Goal: Information Seeking & Learning: Learn about a topic

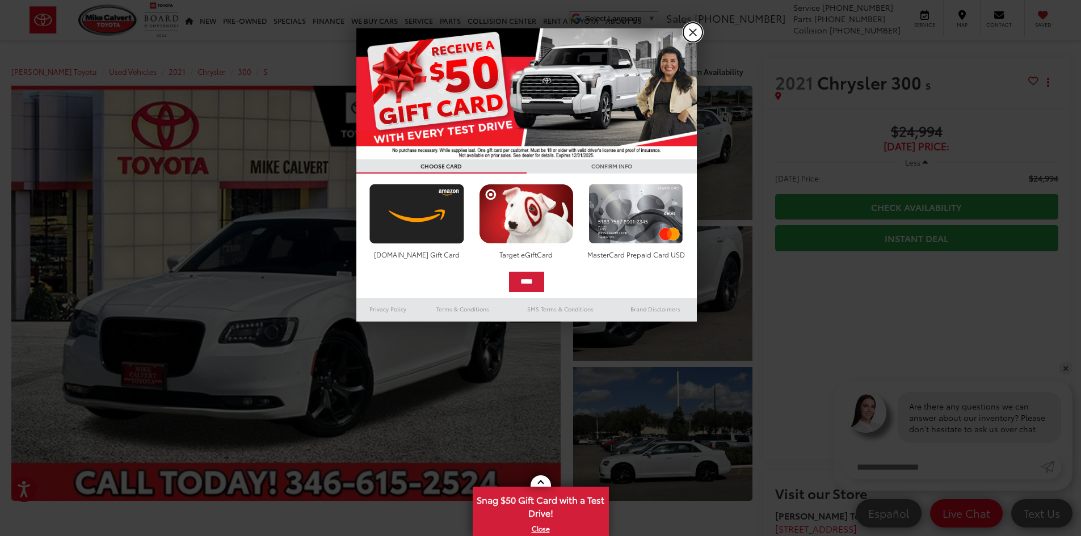
click at [687, 30] on link "X" at bounding box center [692, 32] width 19 height 19
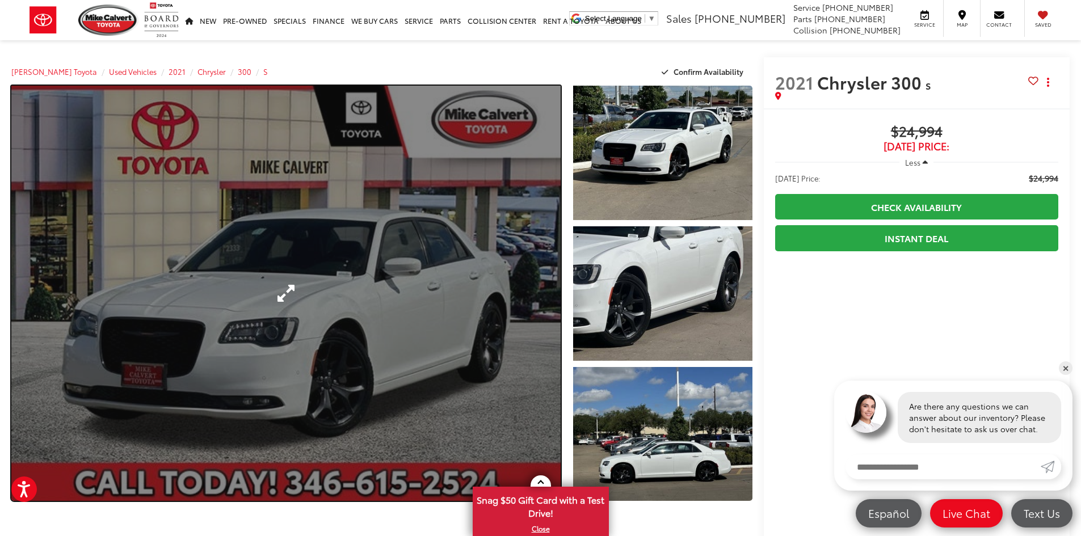
click at [458, 249] on link "Expand Photo 0" at bounding box center [285, 293] width 549 height 415
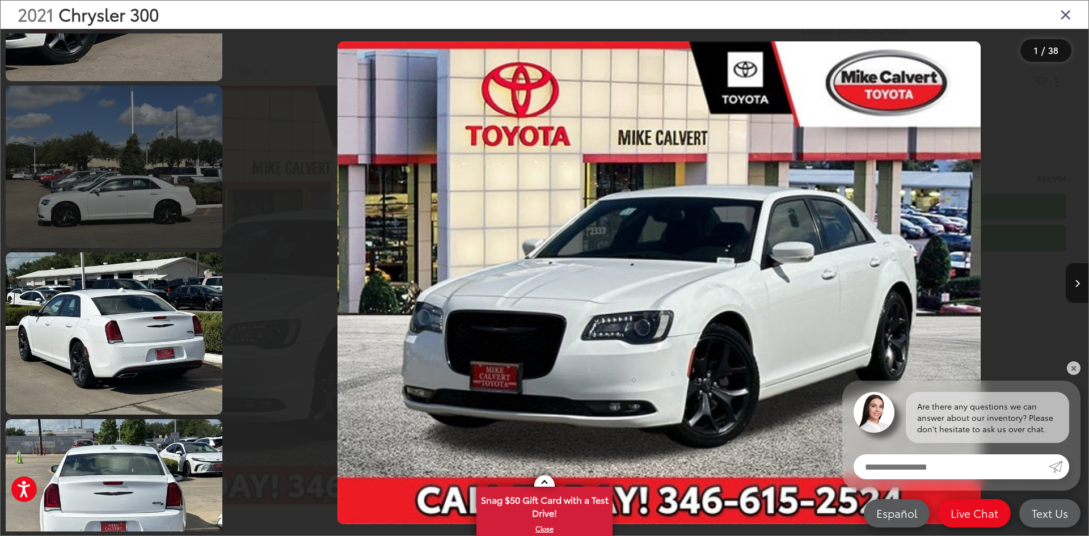
scroll to position [454, 0]
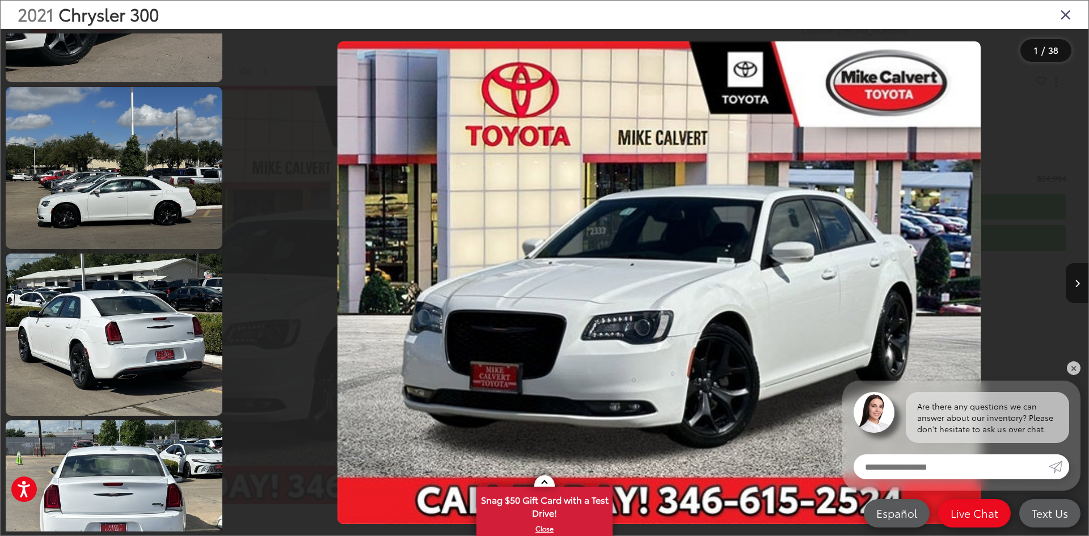
click at [1068, 296] on button "Next image" at bounding box center [1077, 283] width 23 height 40
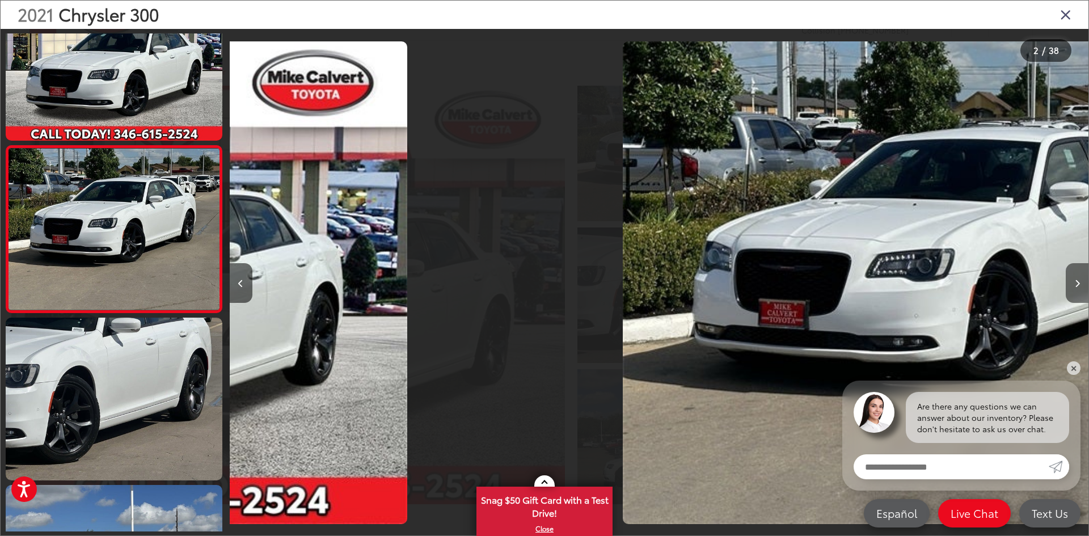
scroll to position [35, 0]
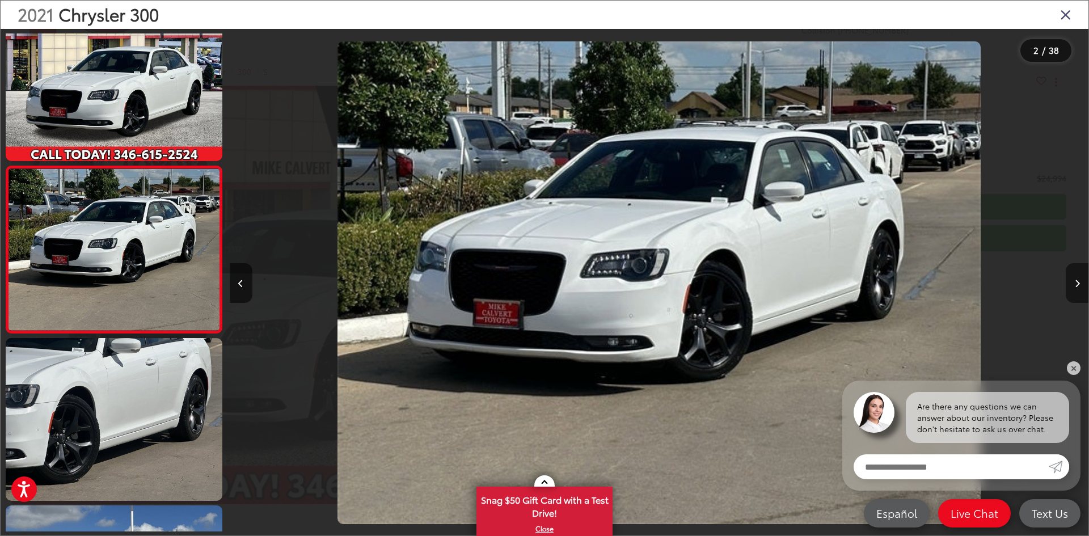
click at [1073, 287] on button "Next image" at bounding box center [1077, 283] width 23 height 40
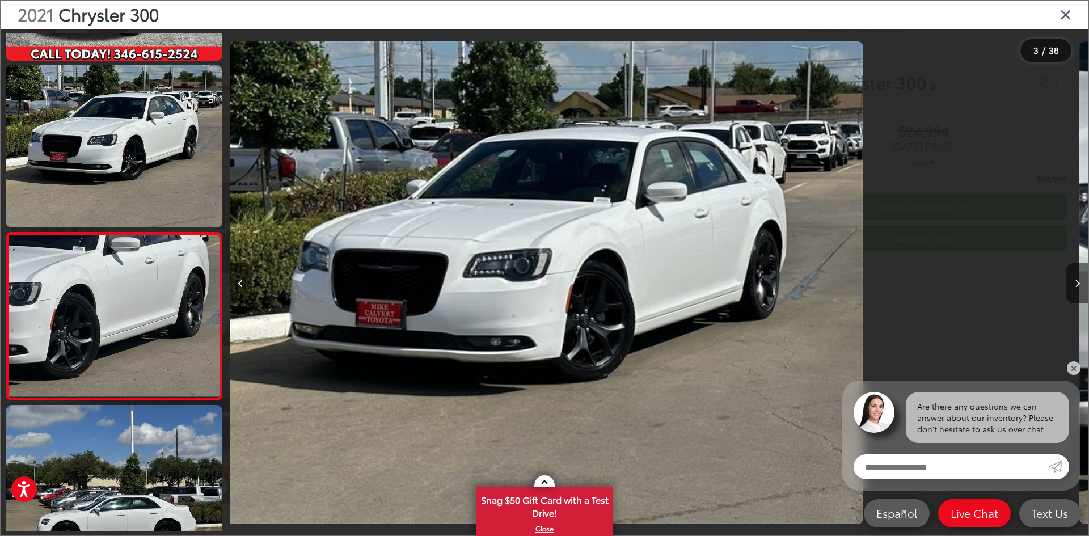
scroll to position [202, 0]
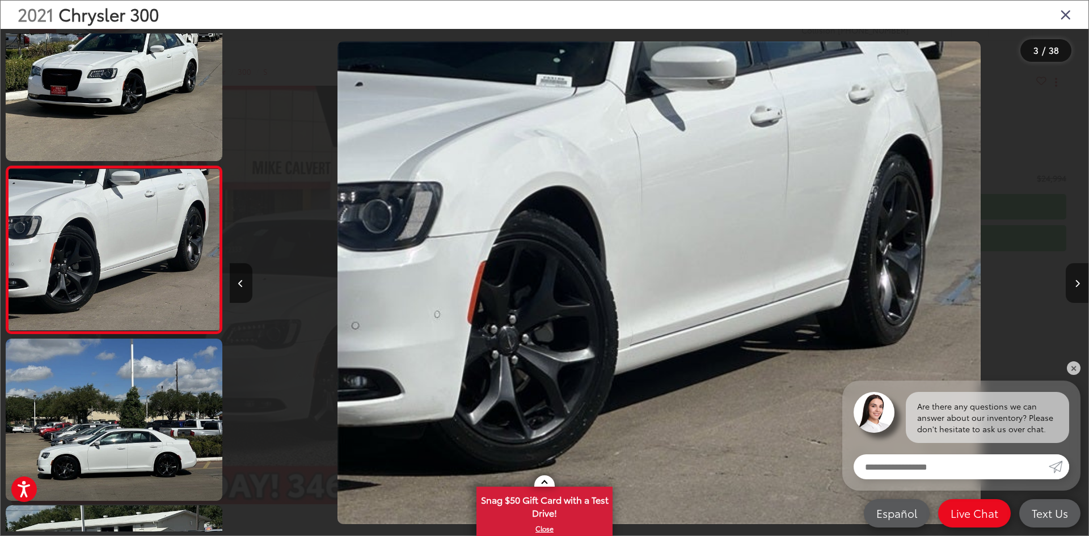
click at [1073, 287] on button "Next image" at bounding box center [1077, 283] width 23 height 40
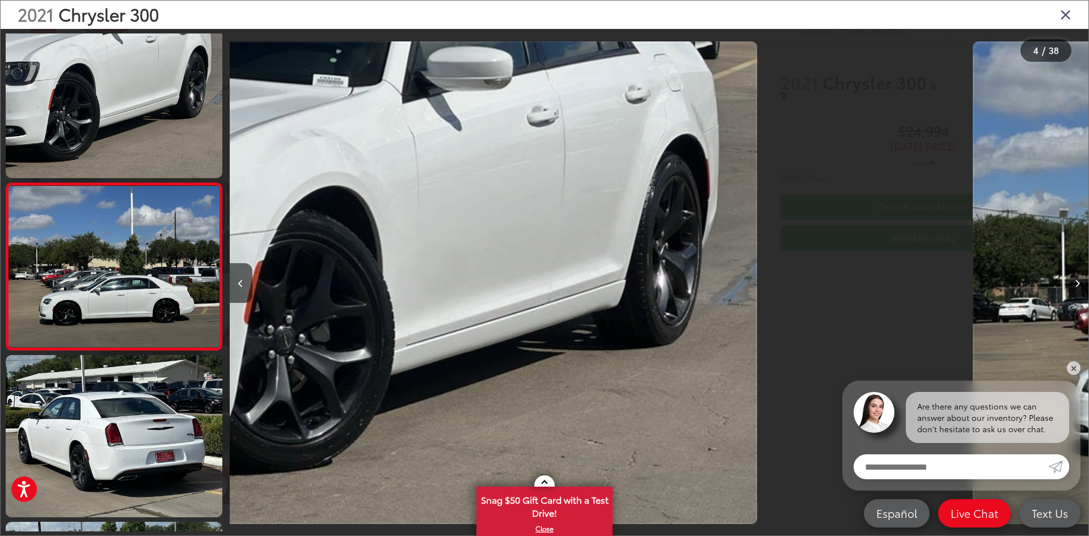
scroll to position [369, 0]
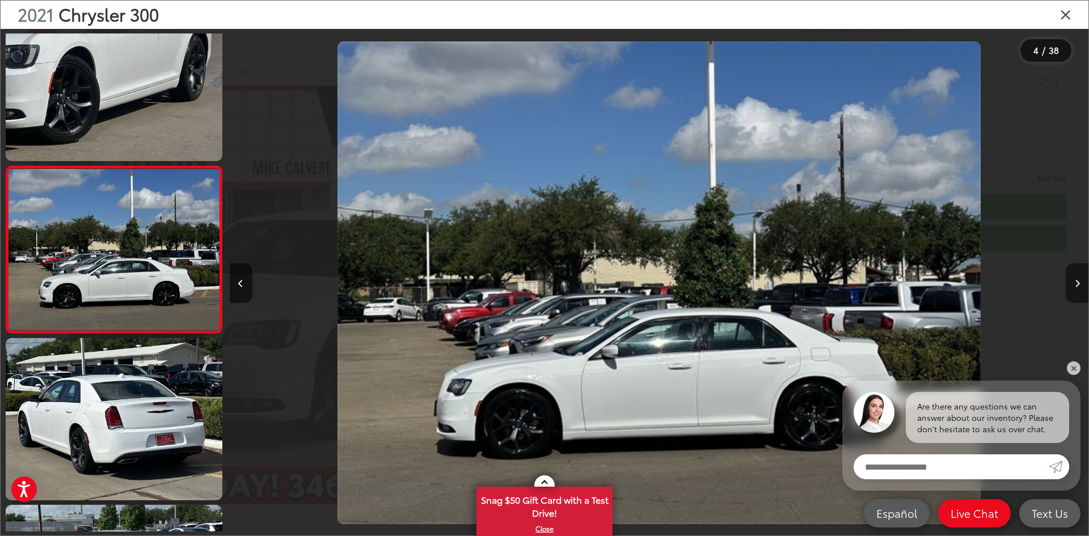
click at [1080, 283] on button "Next image" at bounding box center [1077, 283] width 23 height 40
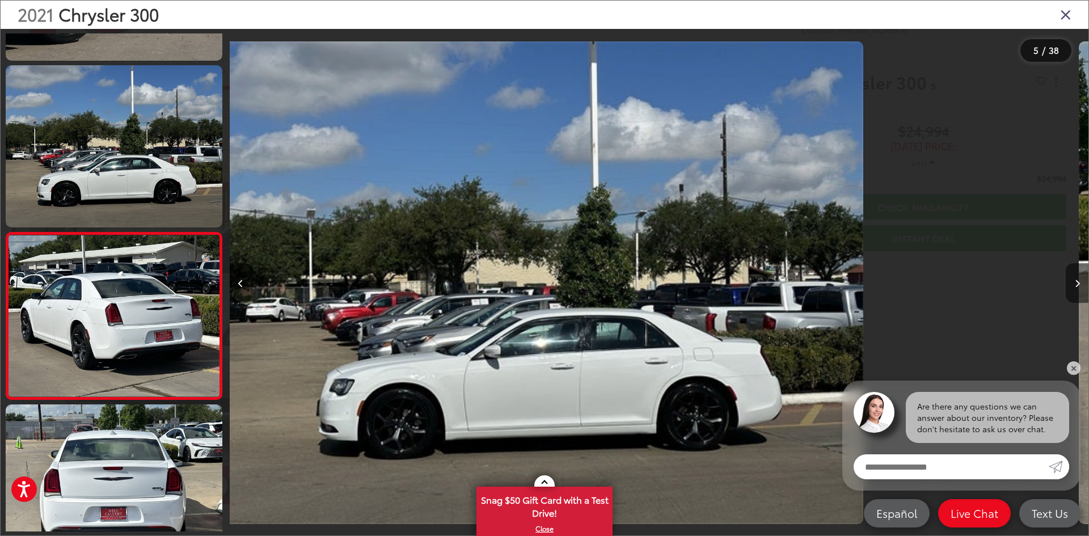
scroll to position [536, 0]
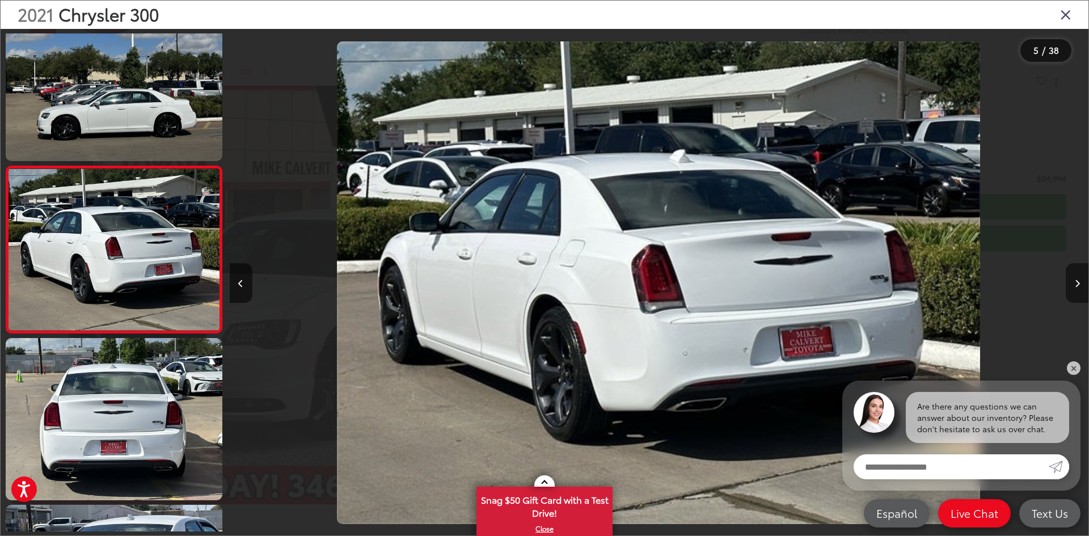
click at [1080, 283] on button "Next image" at bounding box center [1077, 283] width 23 height 40
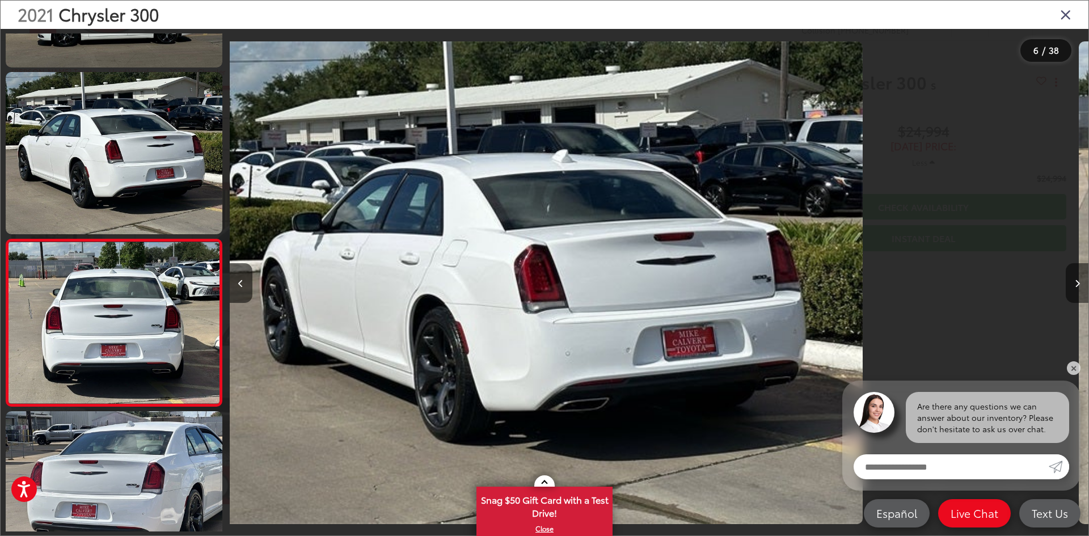
scroll to position [703, 0]
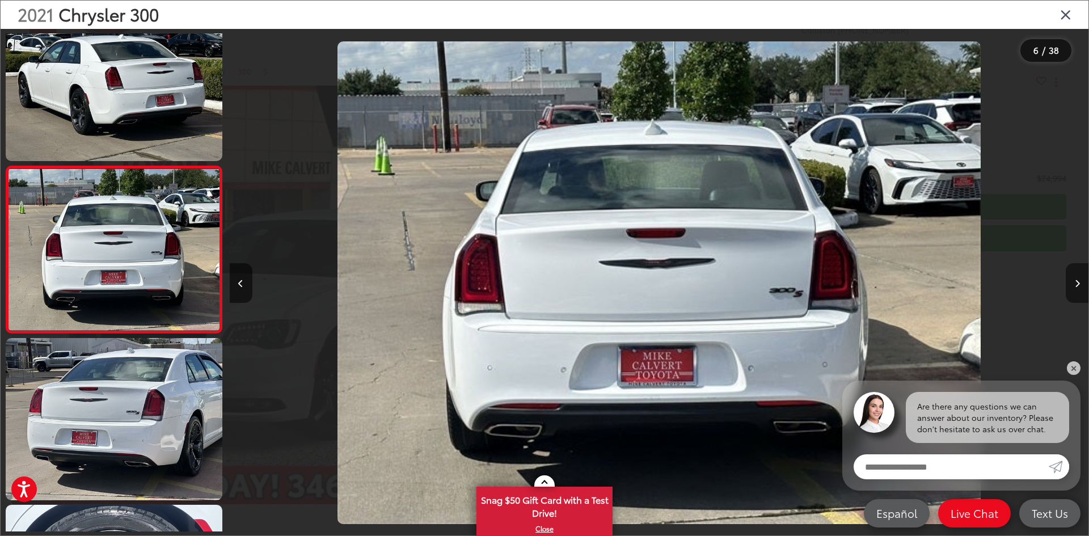
click at [1080, 283] on button "Next image" at bounding box center [1077, 283] width 23 height 40
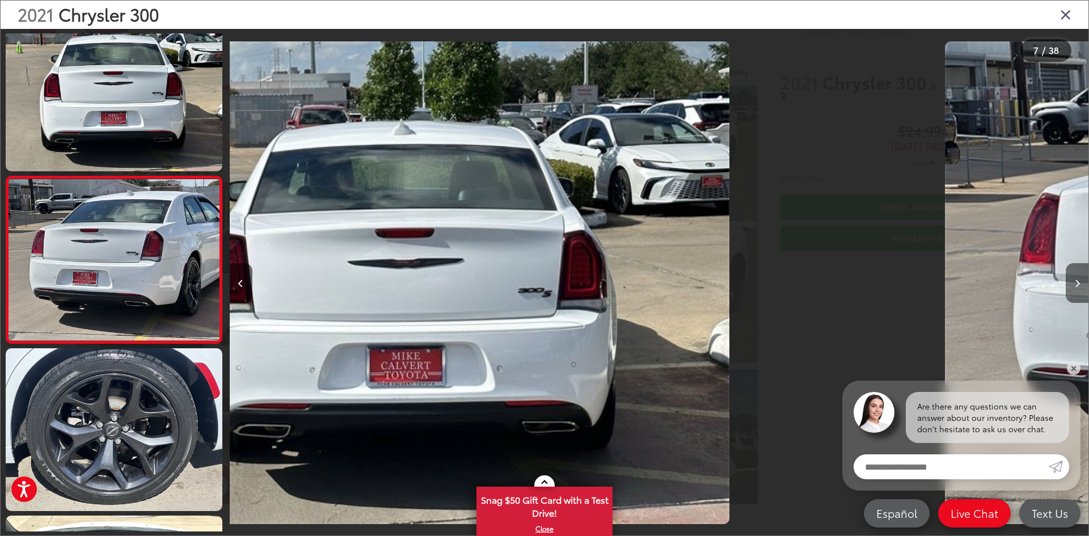
scroll to position [870, 0]
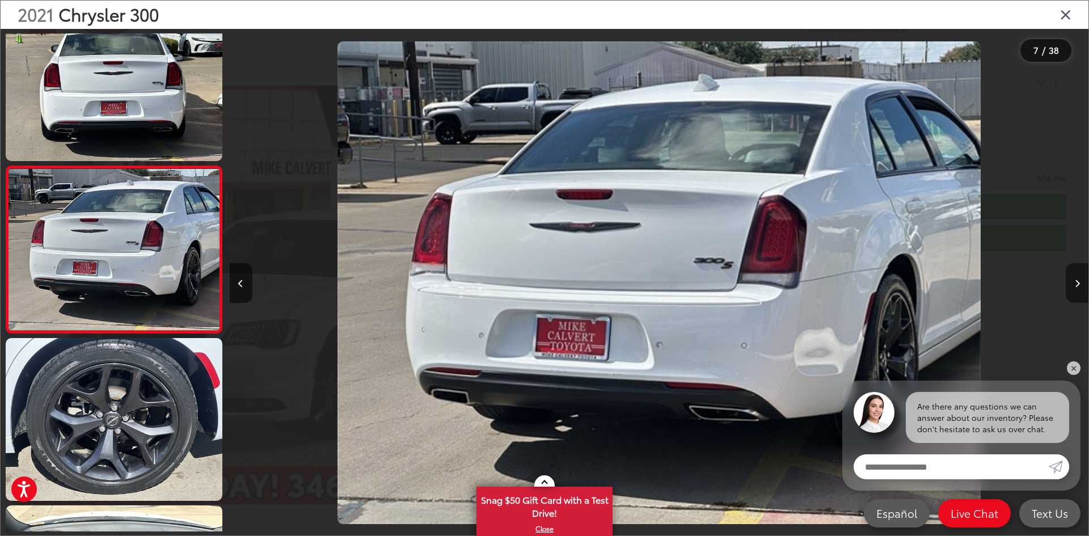
click at [1080, 283] on button "Next image" at bounding box center [1077, 283] width 23 height 40
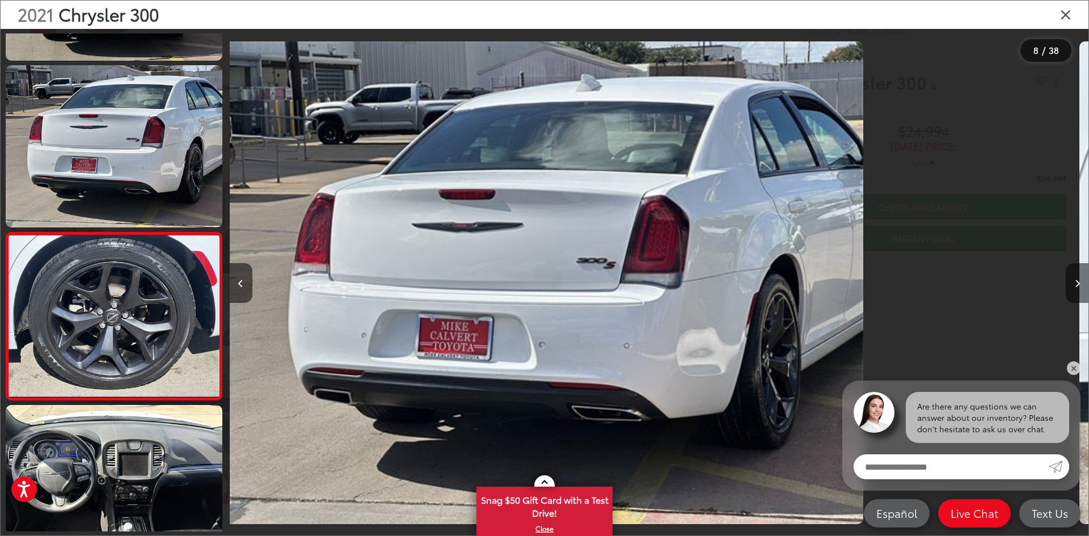
scroll to position [1037, 0]
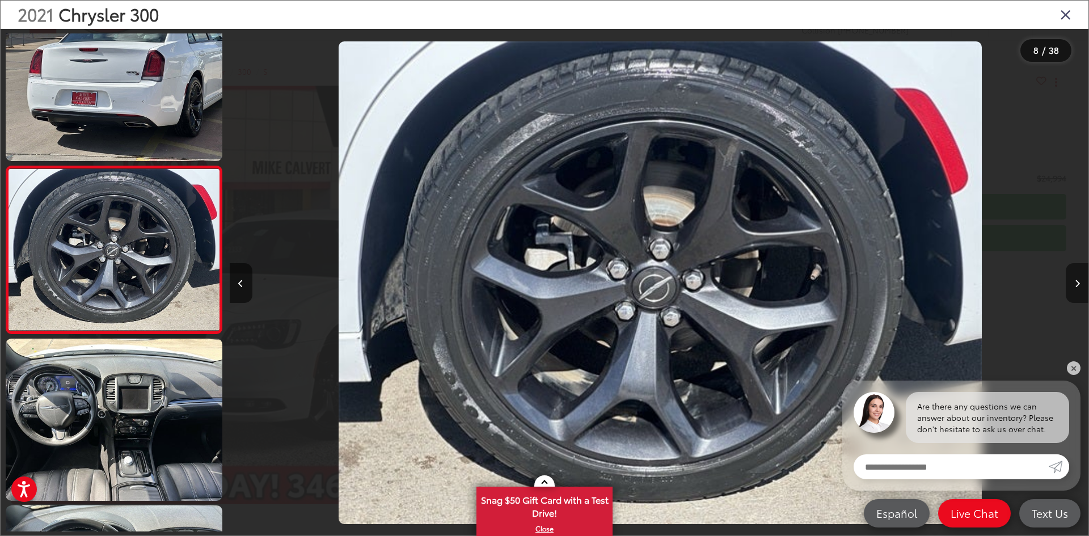
click at [1080, 283] on button "Next image" at bounding box center [1077, 283] width 23 height 40
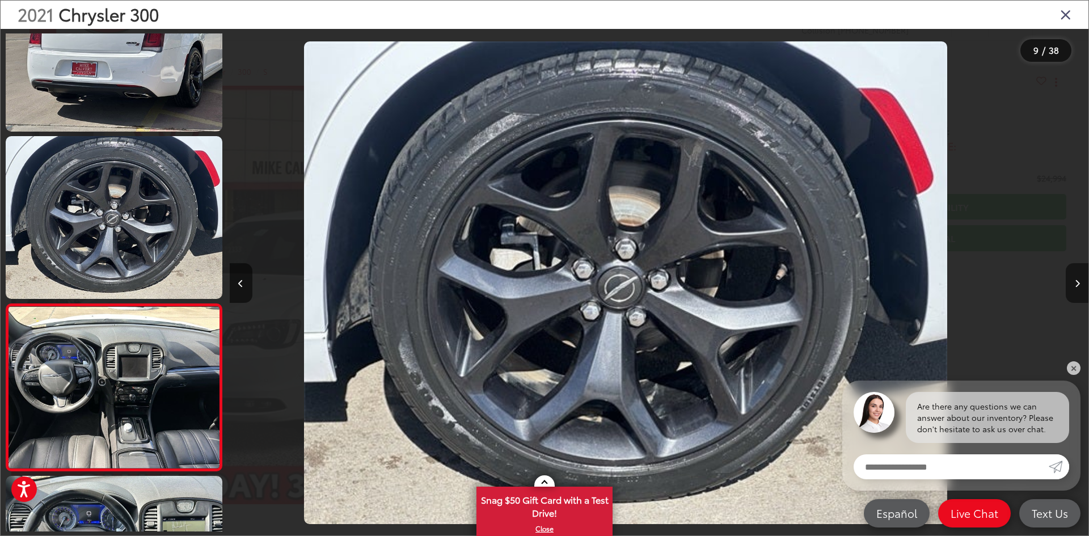
scroll to position [0, 0]
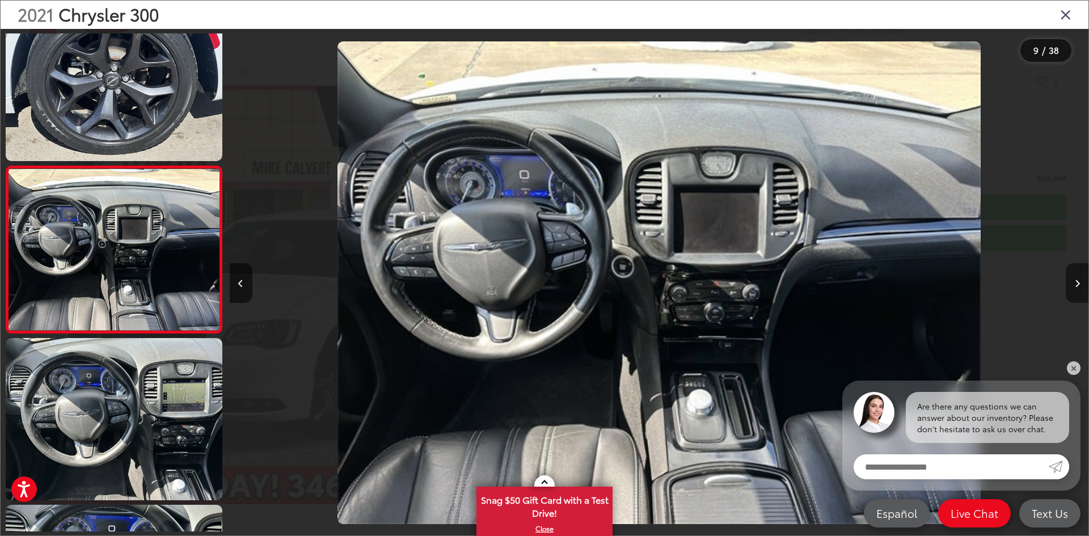
click at [1080, 283] on button "Next image" at bounding box center [1077, 283] width 23 height 40
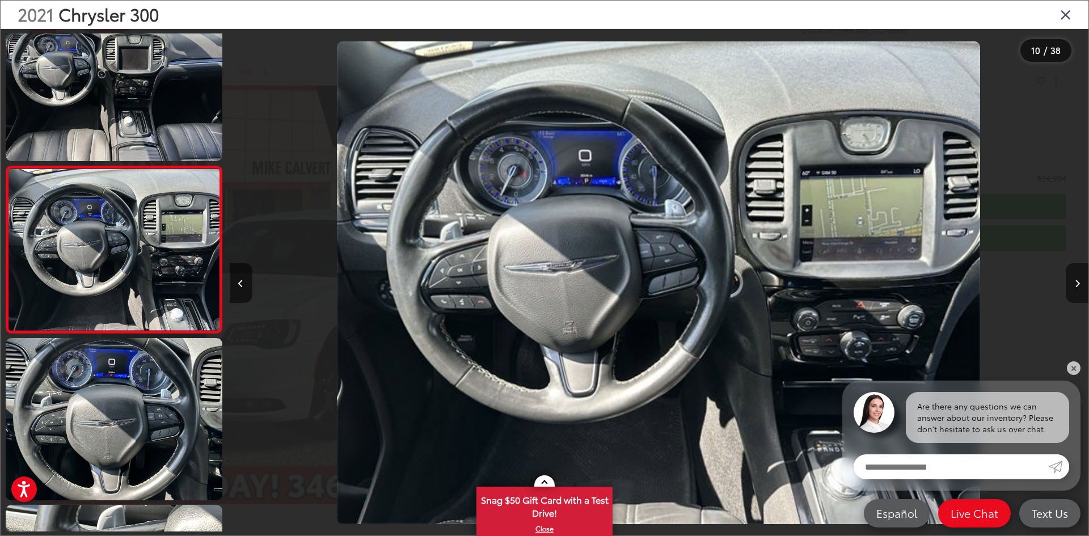
click at [1080, 283] on button "Next image" at bounding box center [1077, 283] width 23 height 40
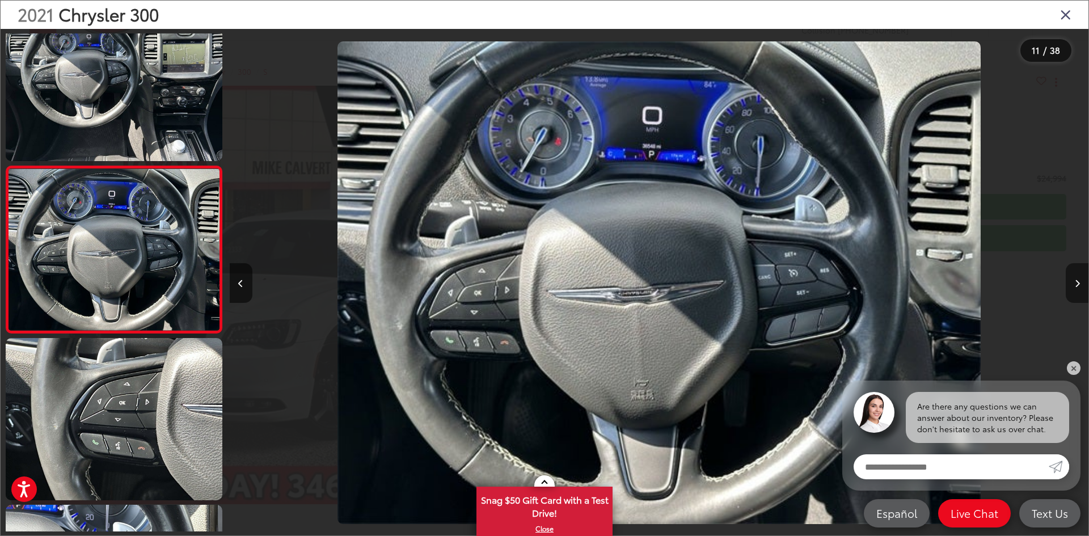
click at [1080, 283] on button "Next image" at bounding box center [1077, 283] width 23 height 40
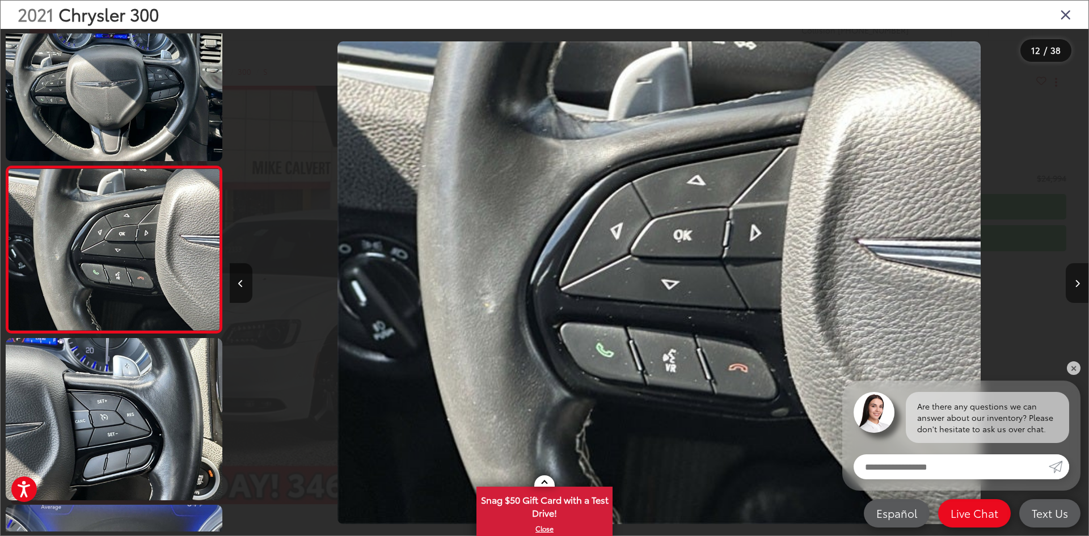
click at [1080, 283] on button "Next image" at bounding box center [1077, 283] width 23 height 40
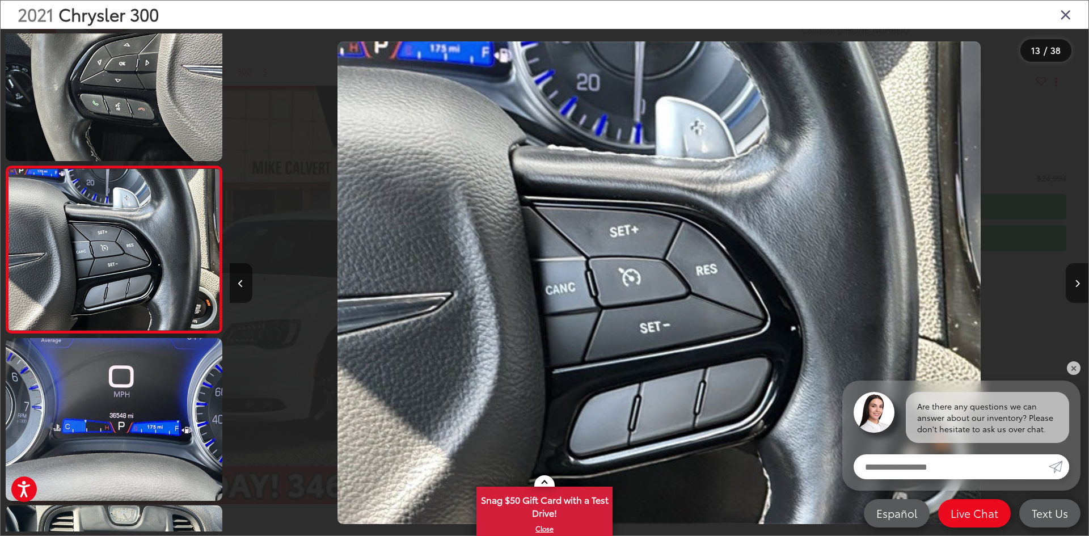
click at [1080, 283] on button "Next image" at bounding box center [1077, 283] width 23 height 40
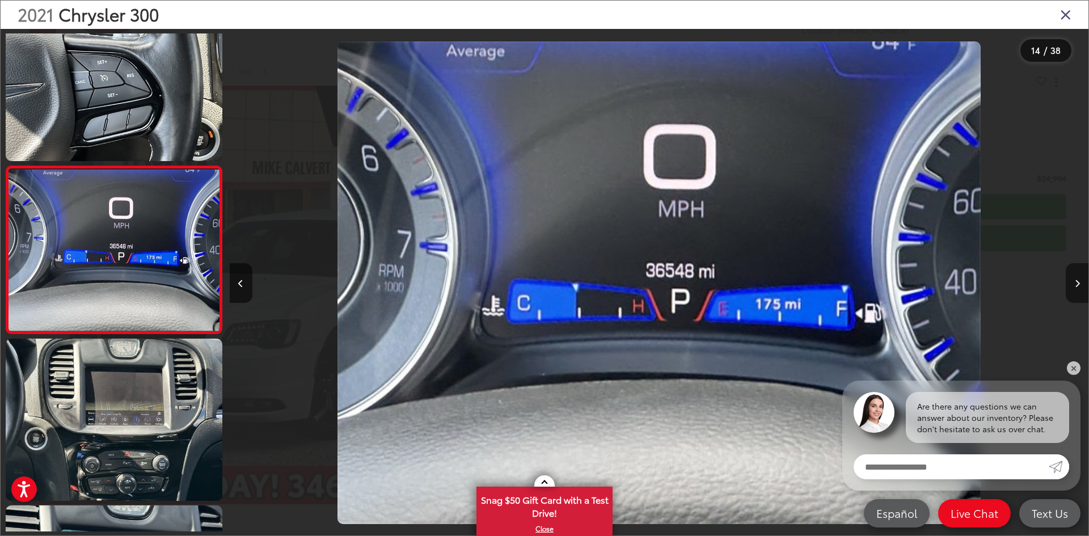
click at [1080, 283] on button "Next image" at bounding box center [1077, 283] width 23 height 40
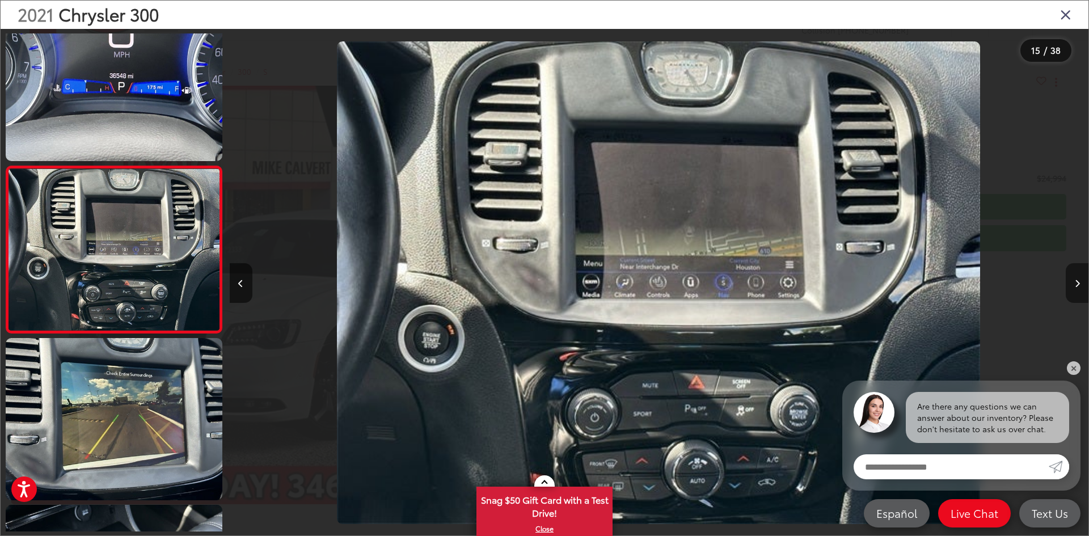
click at [1080, 283] on button "Next image" at bounding box center [1077, 283] width 23 height 40
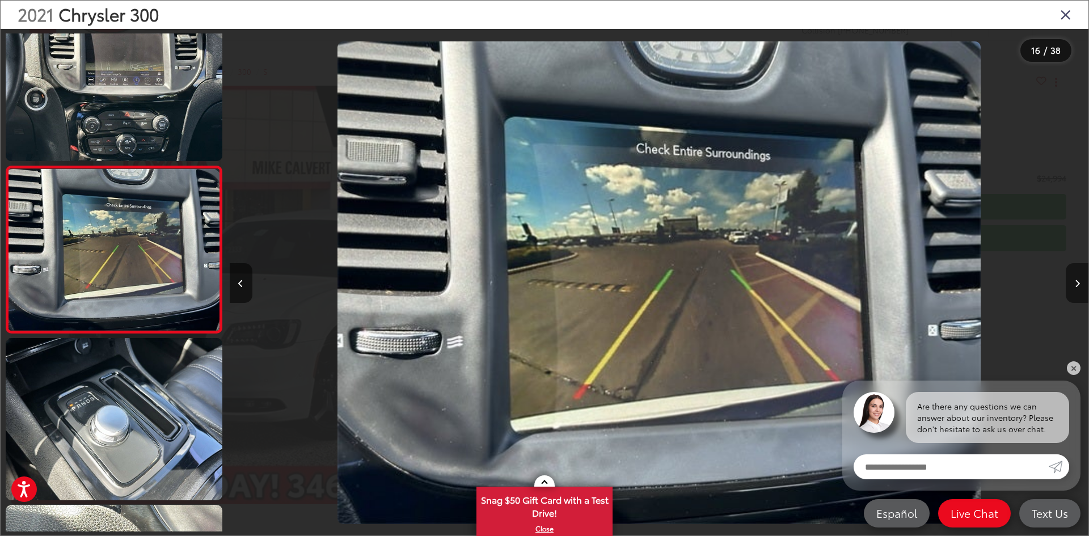
click at [1080, 283] on button "Next image" at bounding box center [1077, 283] width 23 height 40
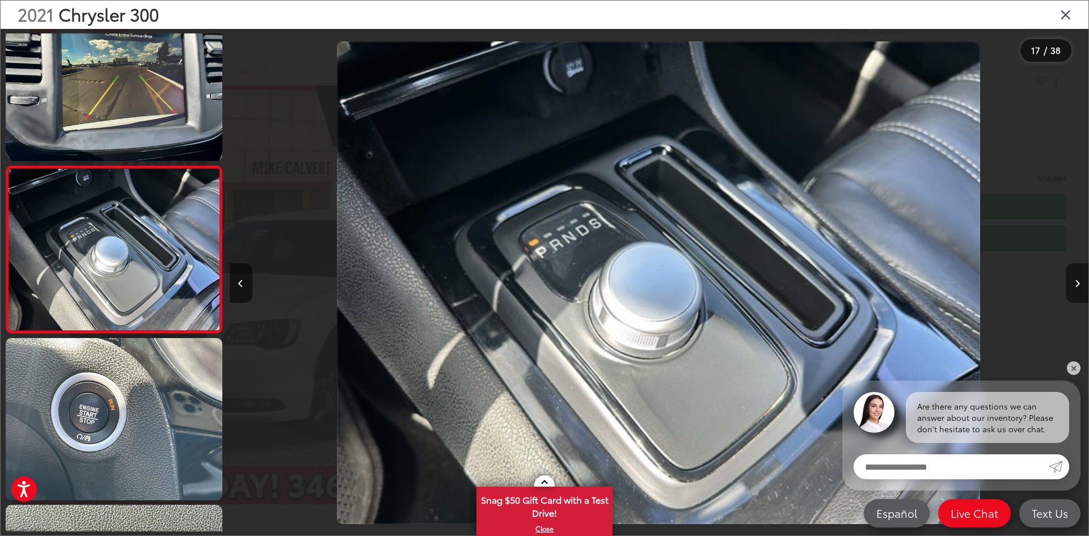
click at [1080, 283] on button "Next image" at bounding box center [1077, 283] width 23 height 40
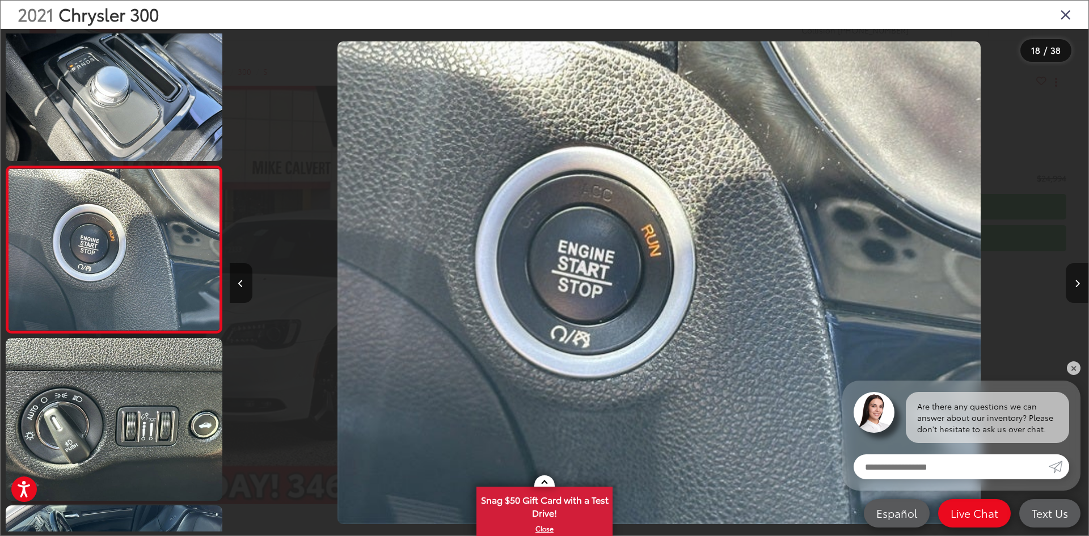
click at [1080, 283] on button "Next image" at bounding box center [1077, 283] width 23 height 40
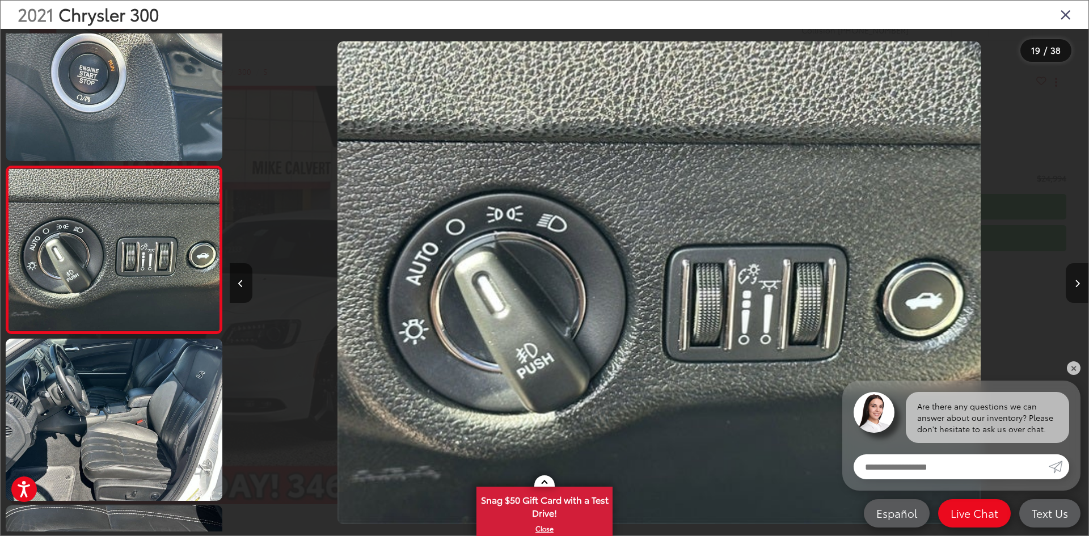
click at [1080, 283] on button "Next image" at bounding box center [1077, 283] width 23 height 40
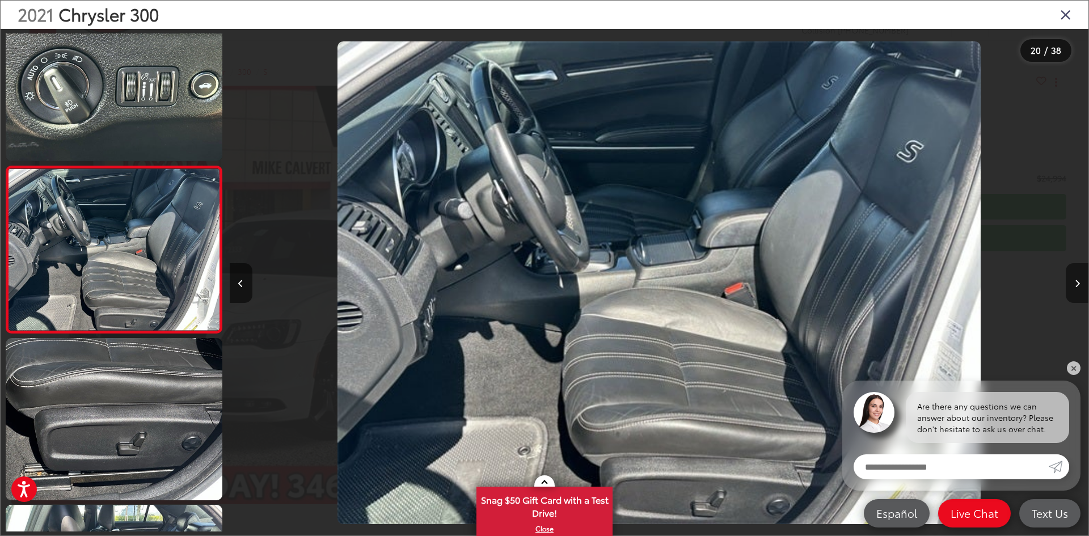
click at [1080, 283] on button "Next image" at bounding box center [1077, 283] width 23 height 40
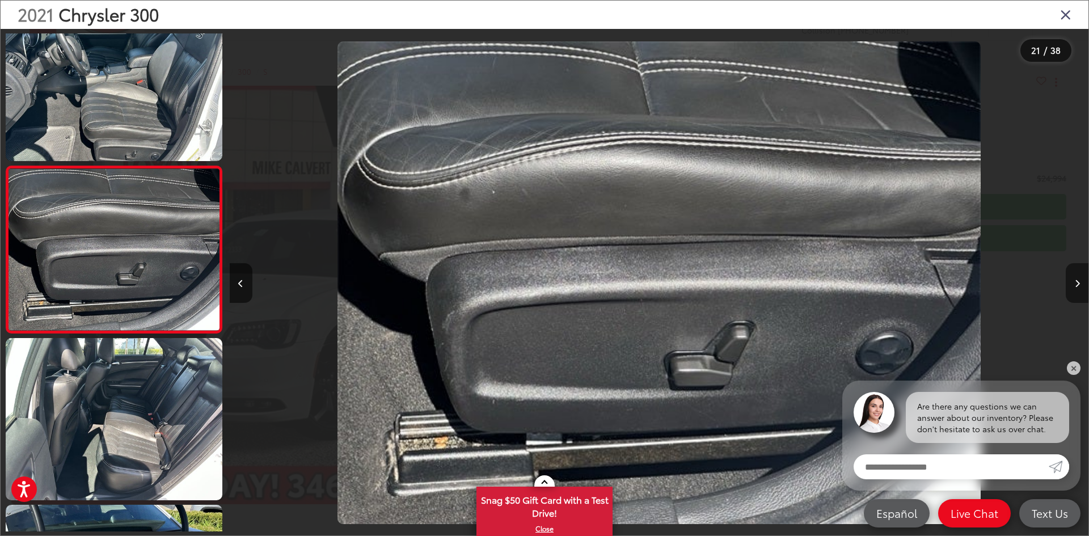
click at [1080, 283] on button "Next image" at bounding box center [1077, 283] width 23 height 40
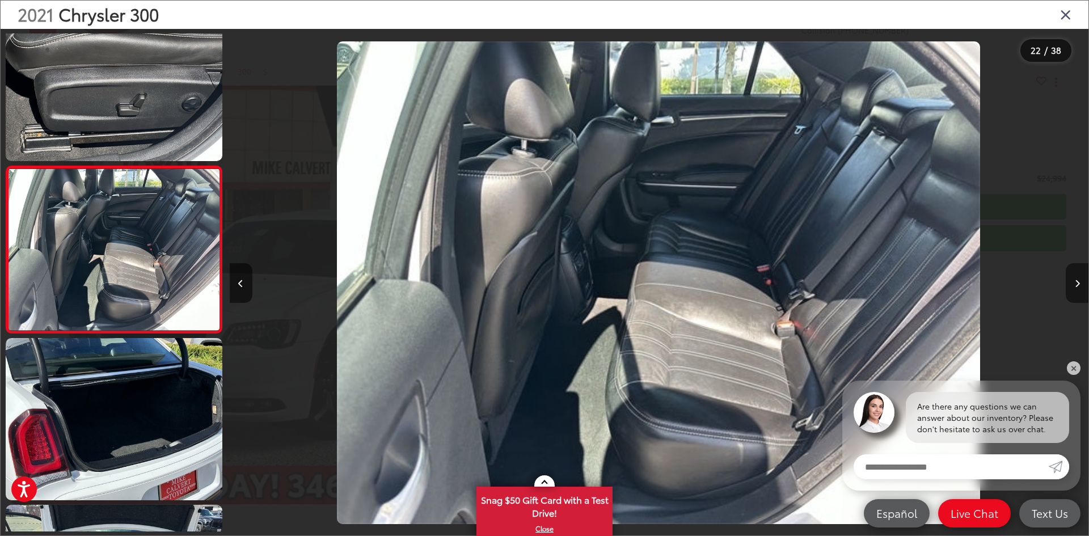
click at [1080, 283] on button "Next image" at bounding box center [1077, 283] width 23 height 40
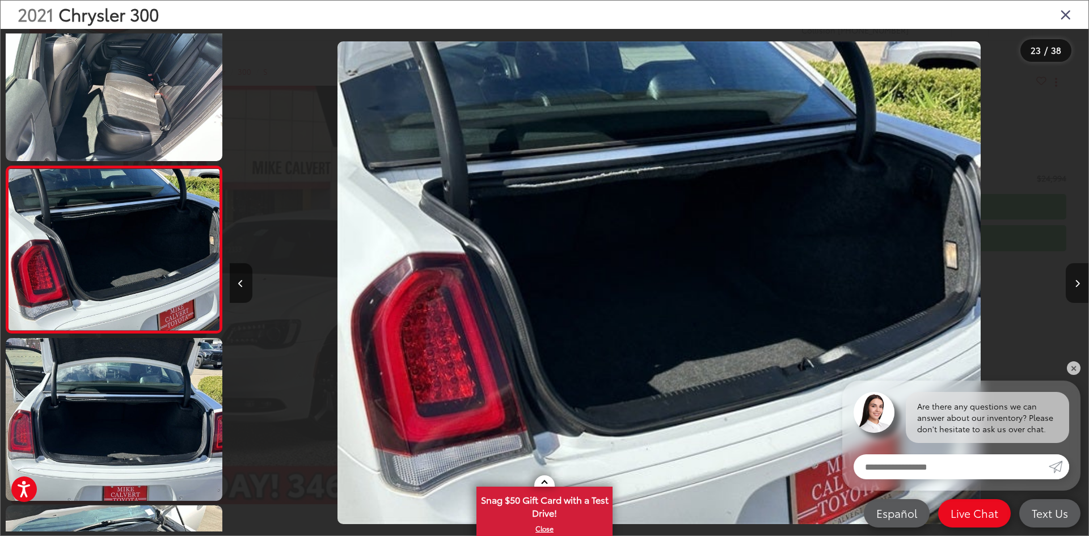
click at [1080, 283] on button "Next image" at bounding box center [1077, 283] width 23 height 40
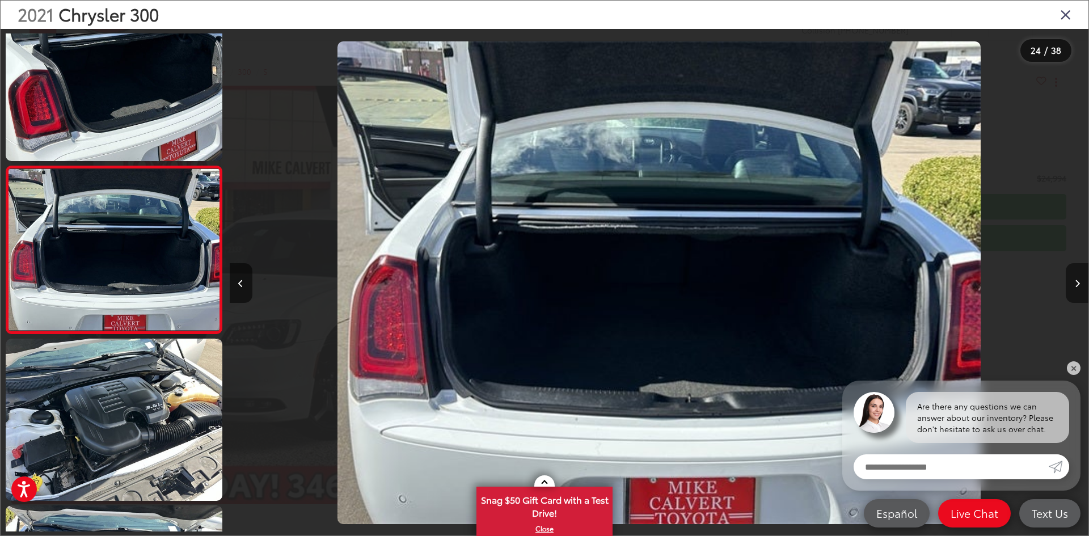
click at [1080, 283] on button "Next image" at bounding box center [1077, 283] width 23 height 40
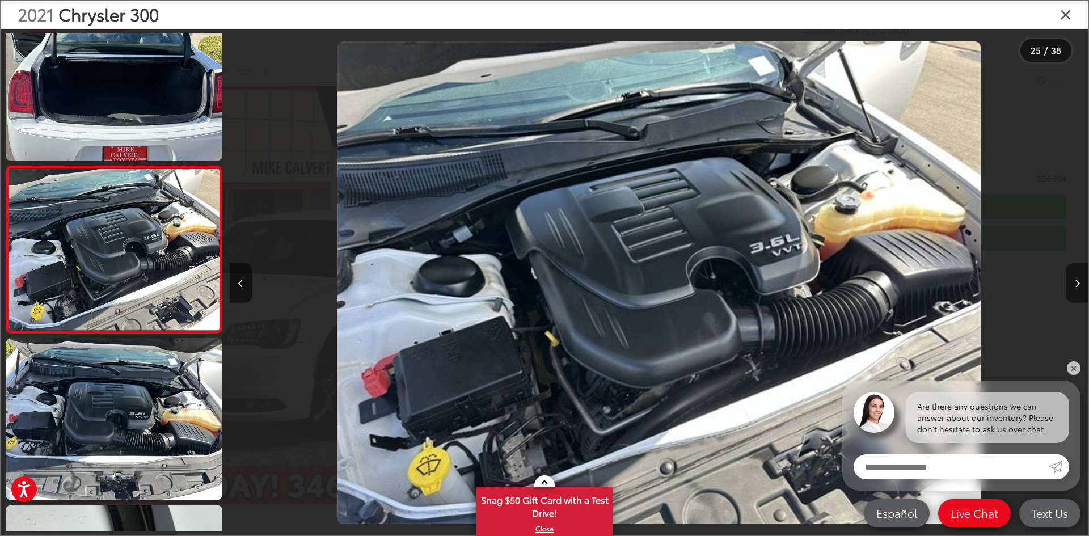
click at [1080, 283] on button "Next image" at bounding box center [1077, 283] width 23 height 40
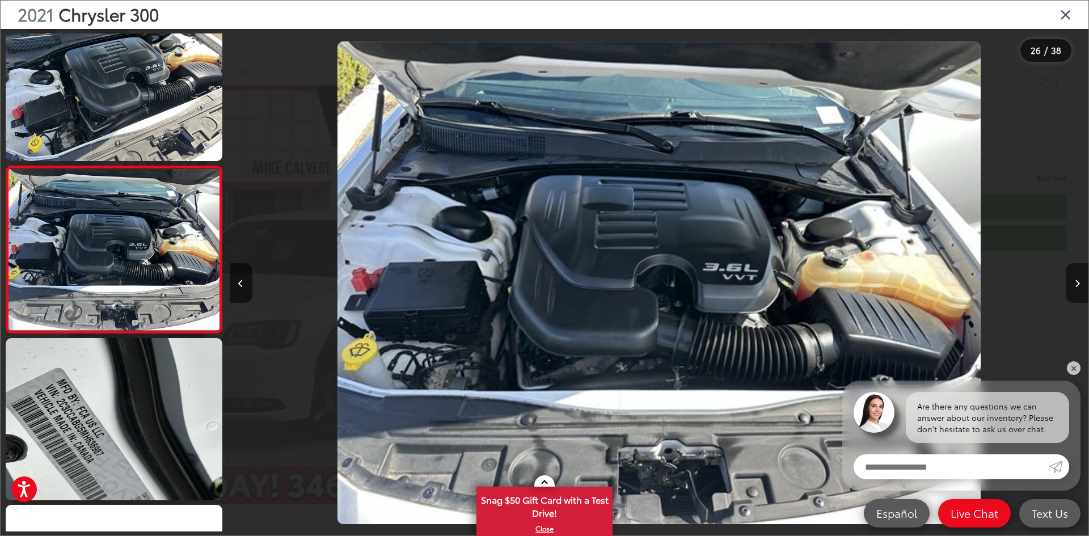
click at [1080, 283] on button "Next image" at bounding box center [1077, 283] width 23 height 40
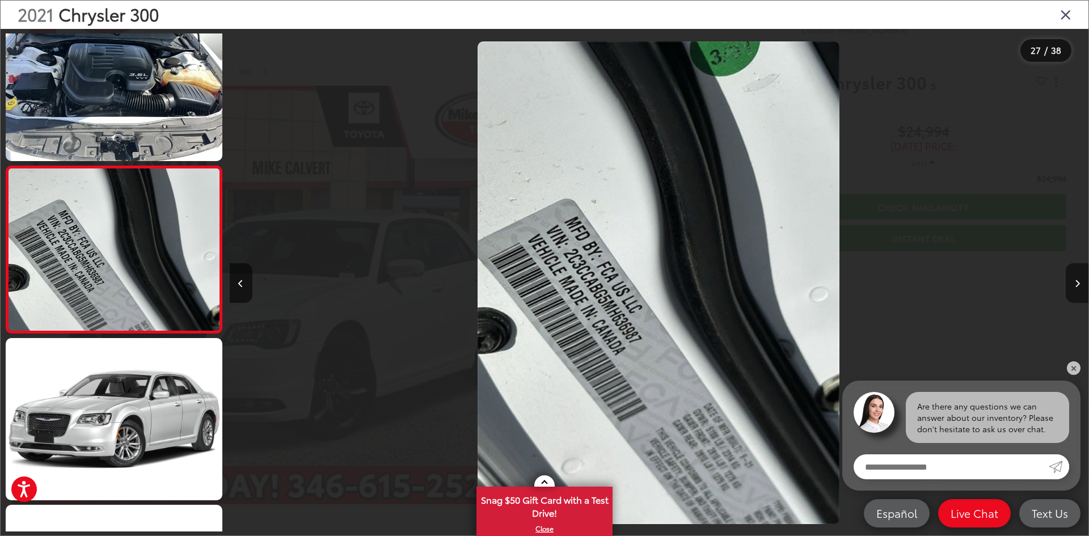
click at [1080, 283] on button "Next image" at bounding box center [1077, 283] width 23 height 40
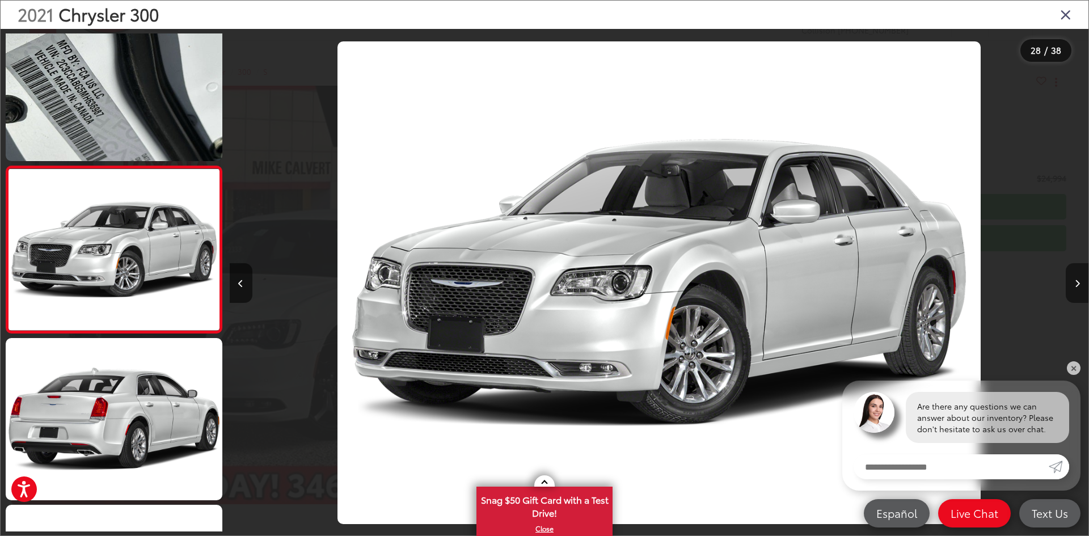
click at [1080, 283] on button "Next image" at bounding box center [1077, 283] width 23 height 40
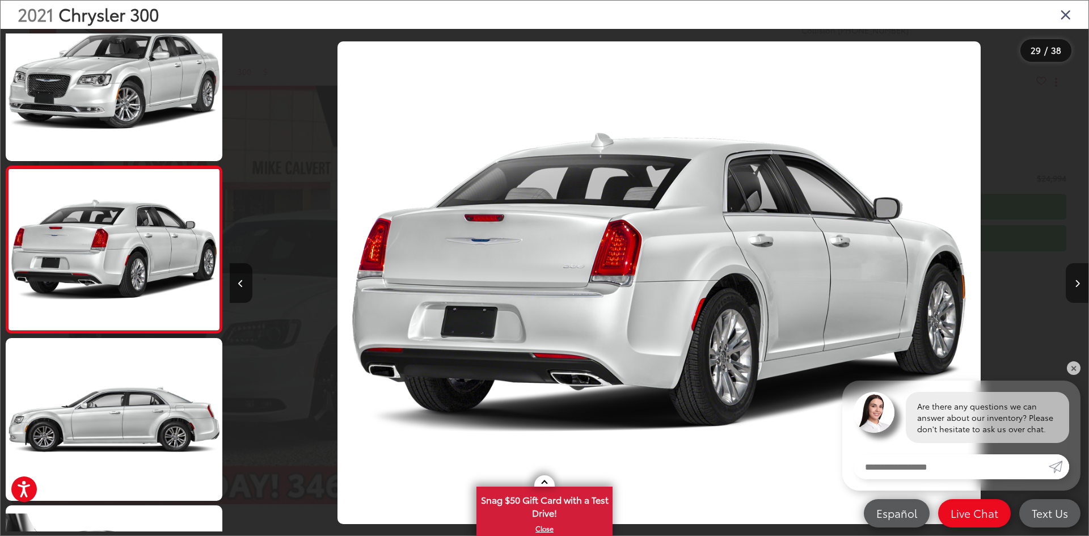
click at [1080, 283] on button "Next image" at bounding box center [1077, 283] width 23 height 40
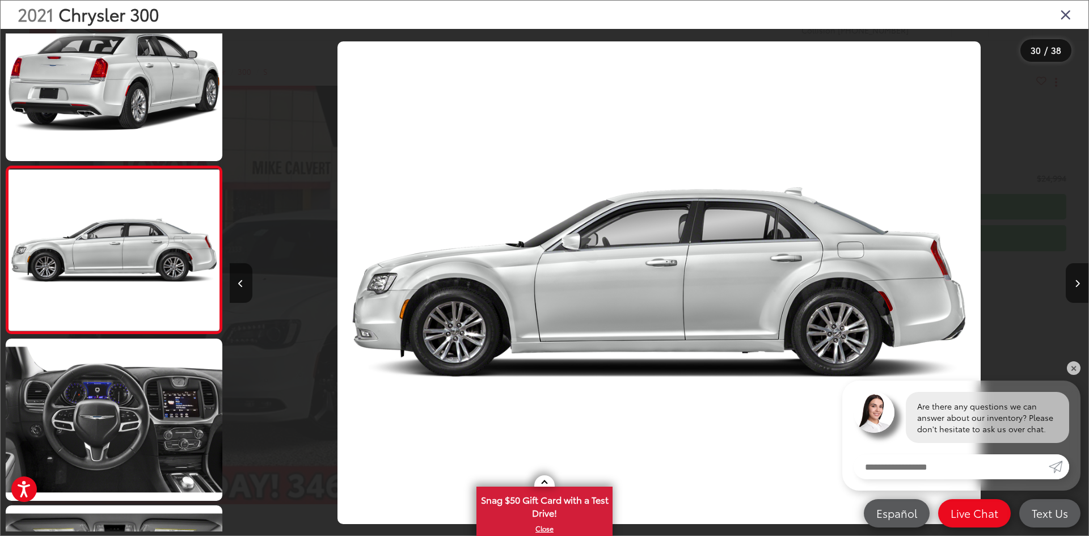
click at [1076, 259] on div at bounding box center [981, 283] width 215 height 508
click at [1080, 272] on button "Next image" at bounding box center [1077, 283] width 23 height 40
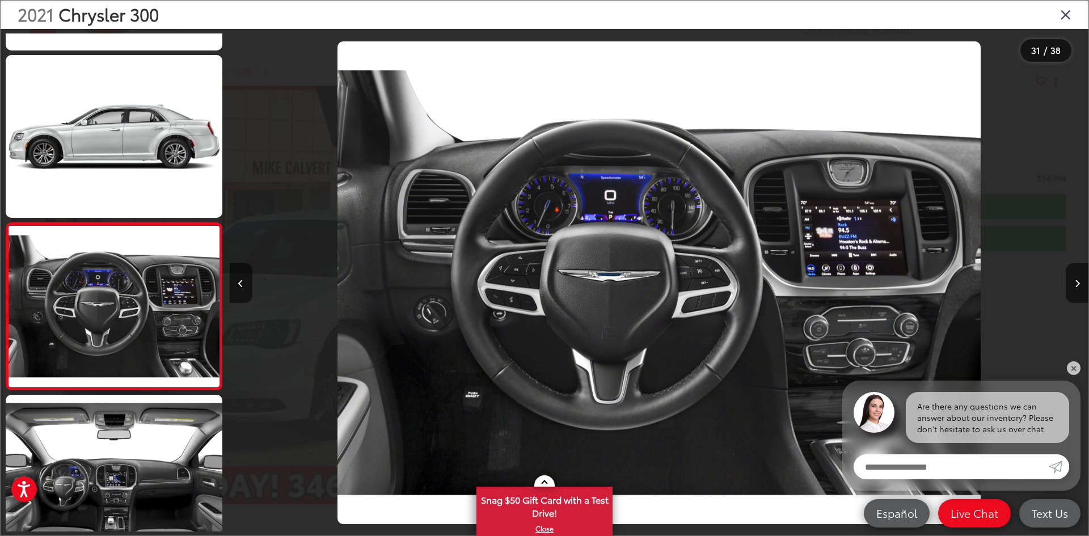
click at [1067, 11] on icon "Close gallery" at bounding box center [1065, 14] width 11 height 15
